Goal: Information Seeking & Learning: Learn about a topic

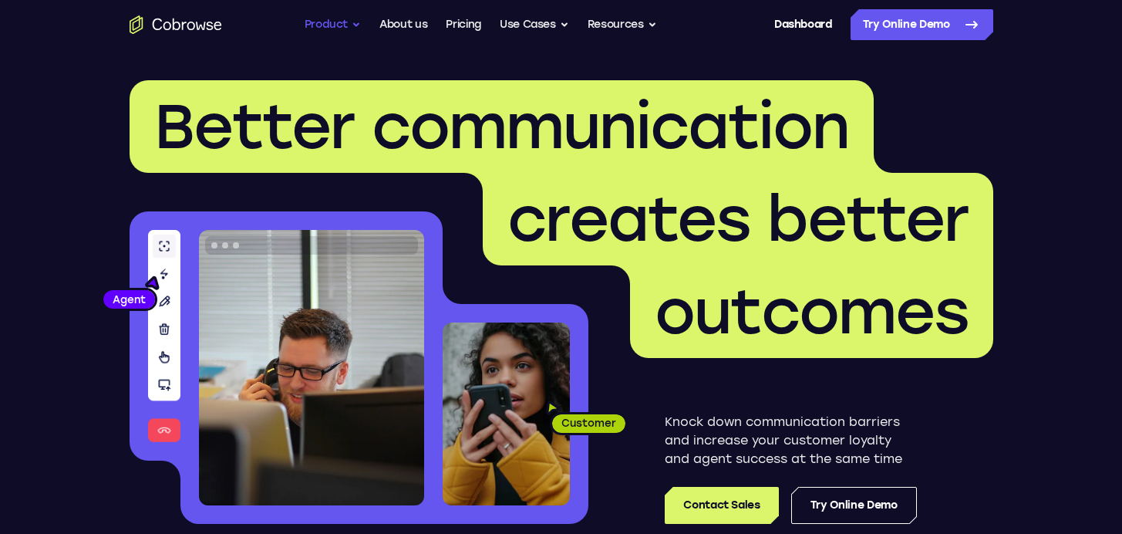
click at [339, 29] on button "Product" at bounding box center [333, 24] width 57 height 31
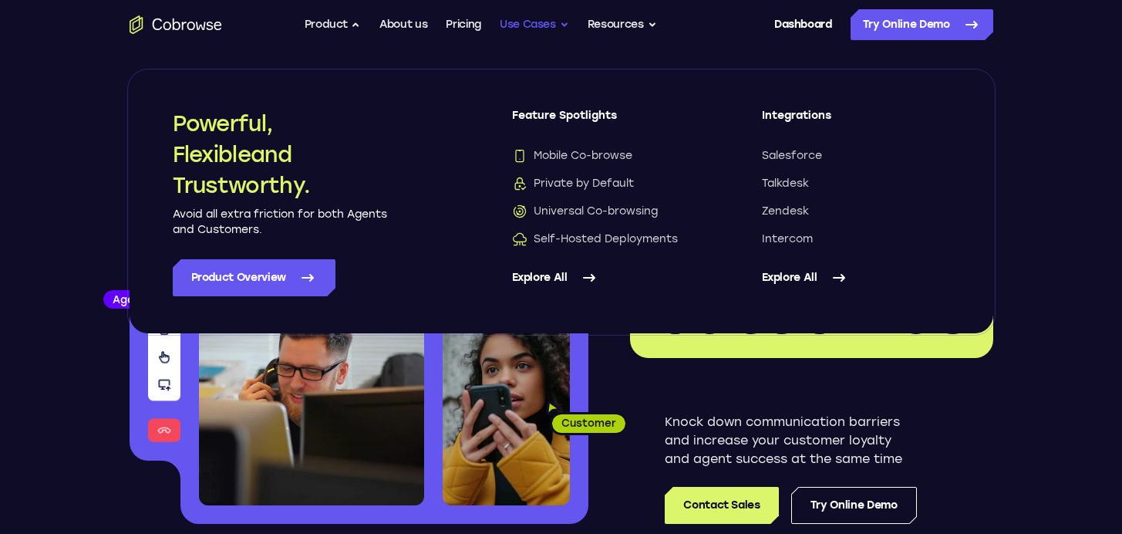
click at [527, 29] on button "Use Cases" at bounding box center [534, 24] width 69 height 31
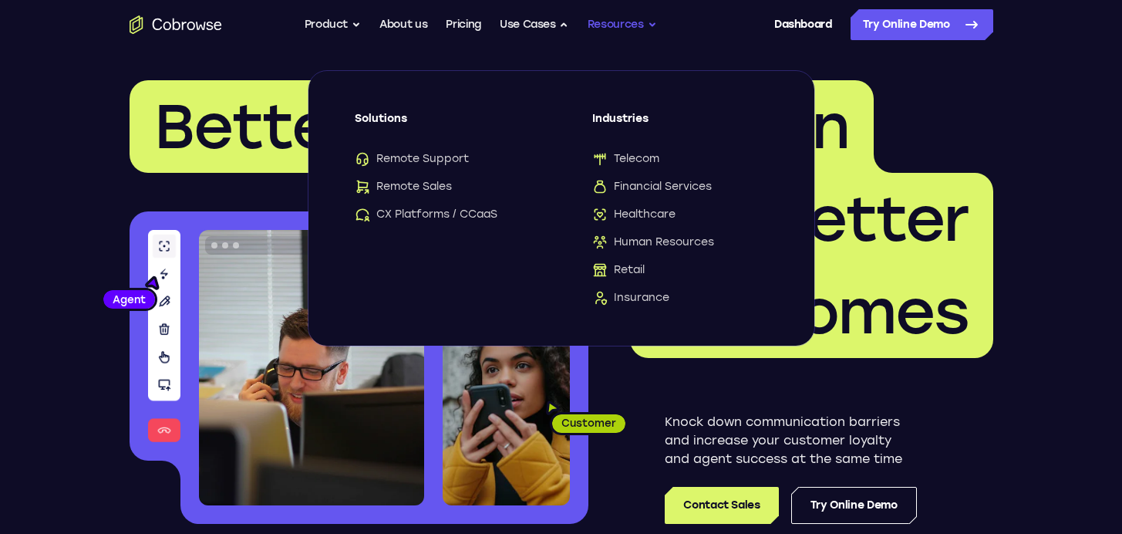
click at [653, 20] on button "Resources" at bounding box center [622, 24] width 69 height 31
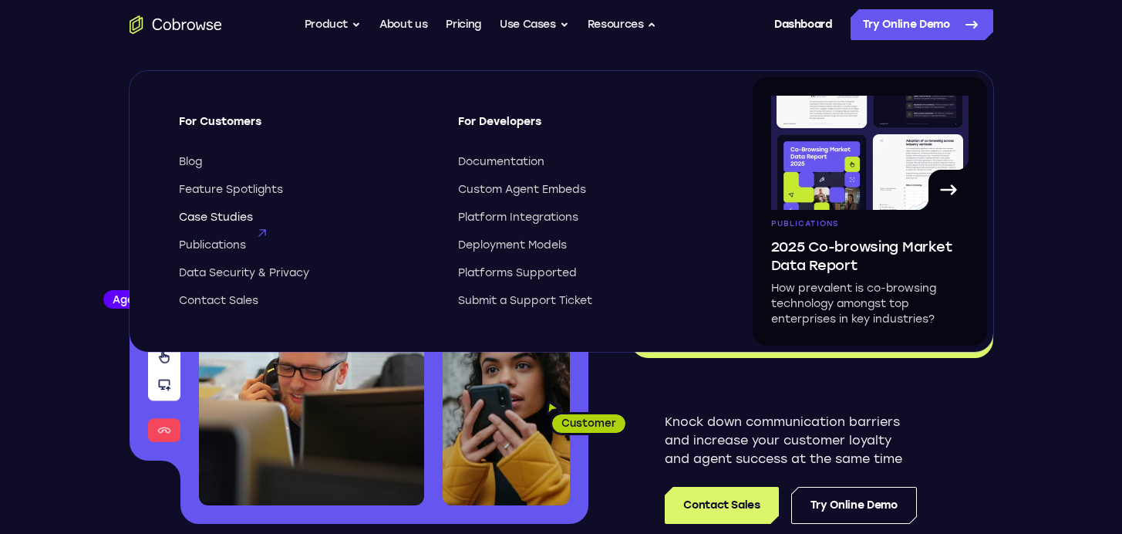
click at [228, 217] on span "Case Studies" at bounding box center [216, 217] width 74 height 15
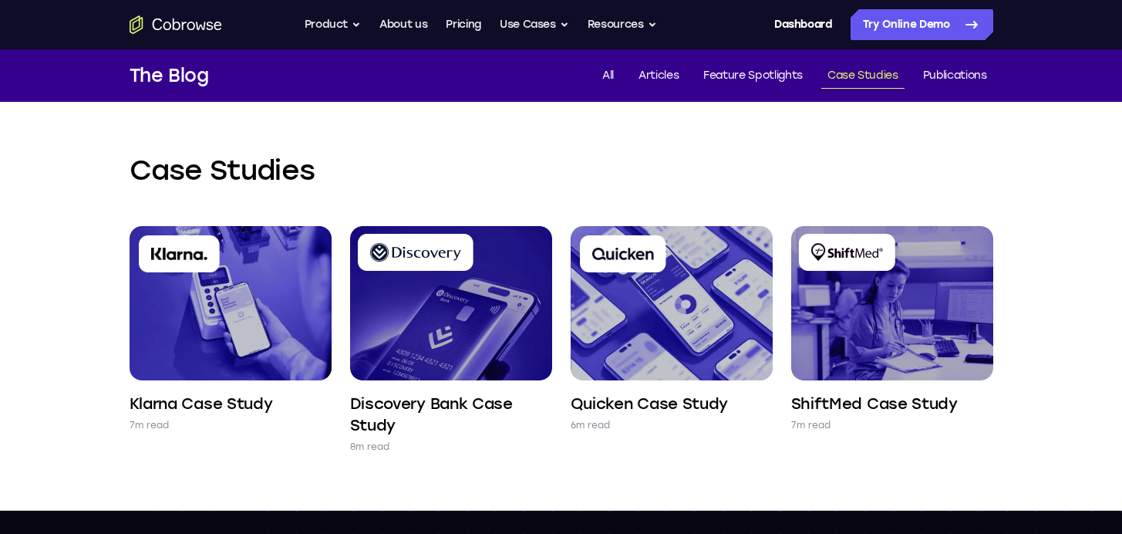
scroll to position [7, 0]
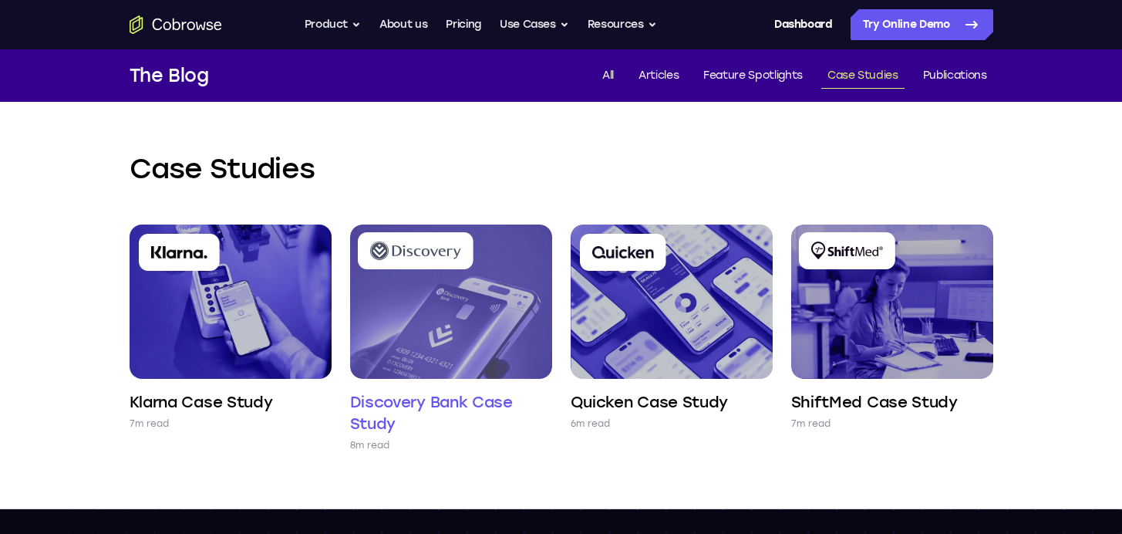
click at [442, 280] on img at bounding box center [451, 301] width 202 height 154
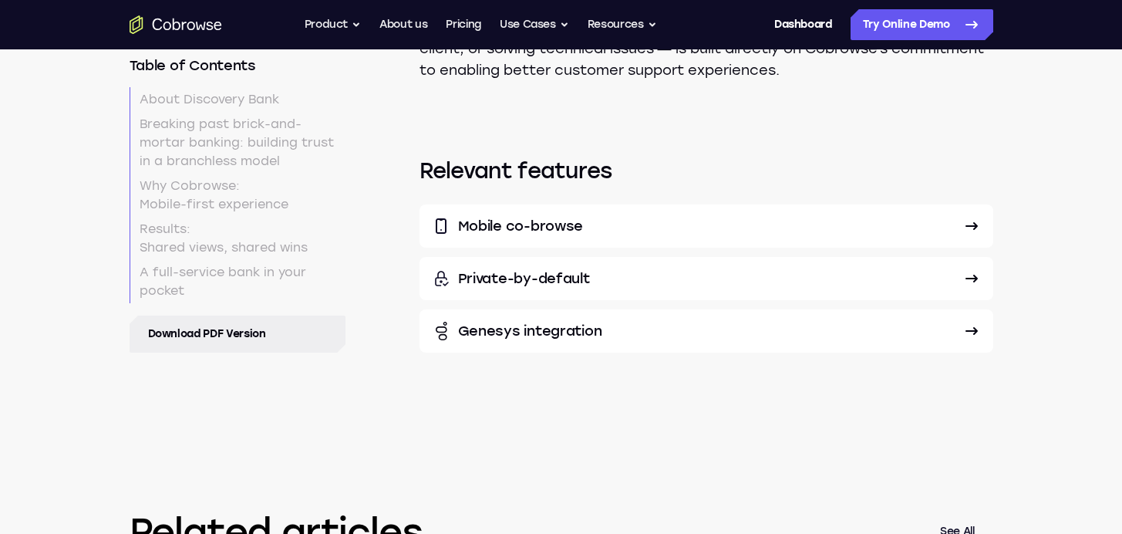
scroll to position [6077, 0]
